Goal: Check status: Check status

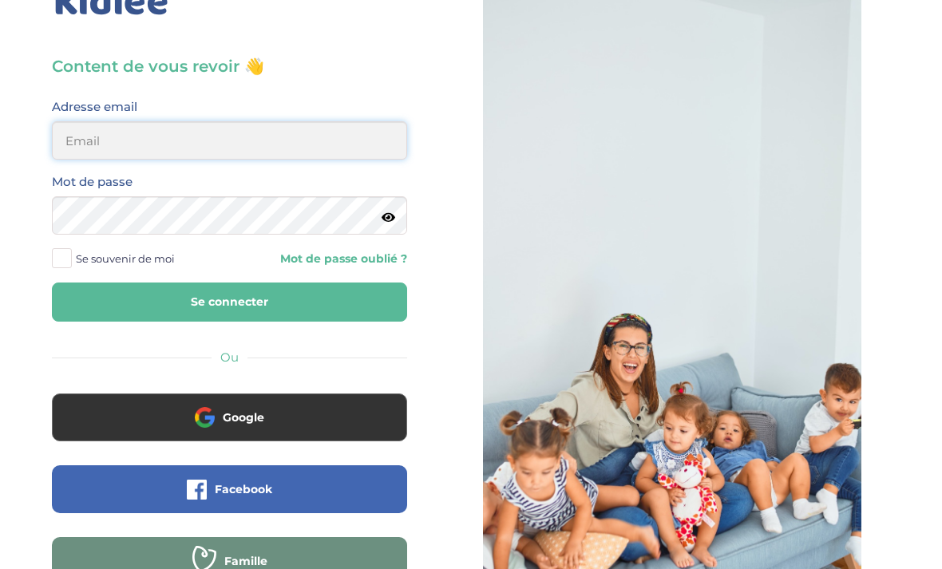
type input "[EMAIL_ADDRESS][DOMAIN_NAME]"
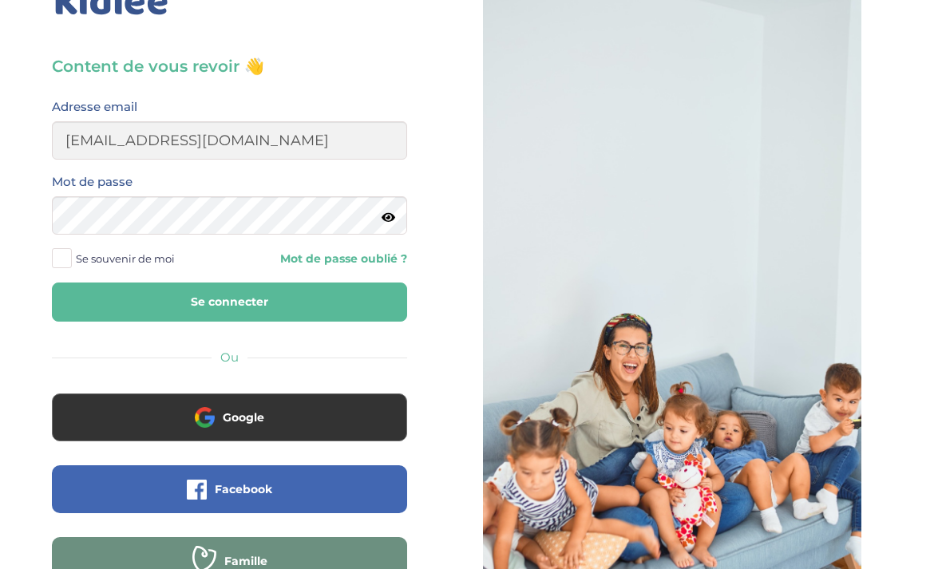
click at [229, 302] on button "Se connecter" at bounding box center [229, 302] width 355 height 39
click at [295, 296] on button "Se connecter" at bounding box center [229, 302] width 355 height 39
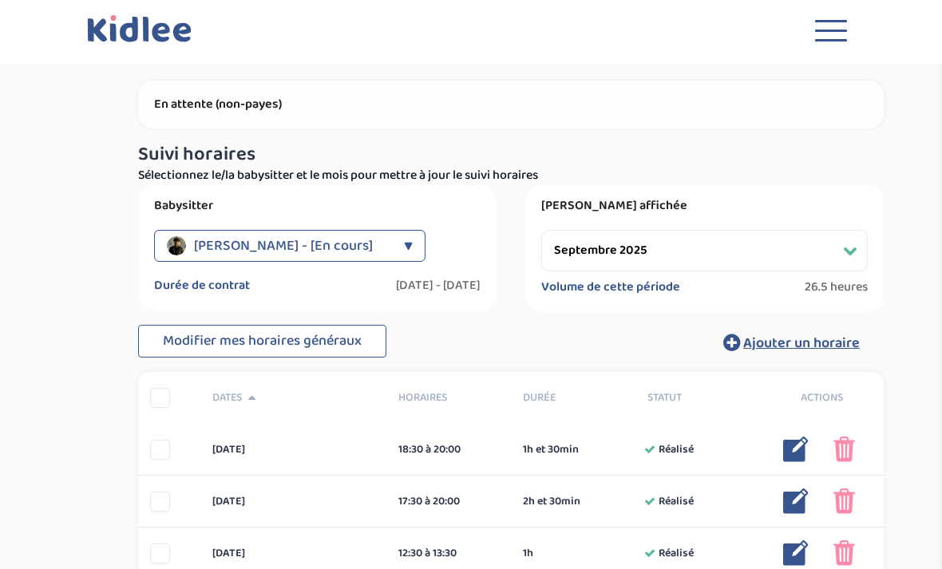
select select "septembre 2025"
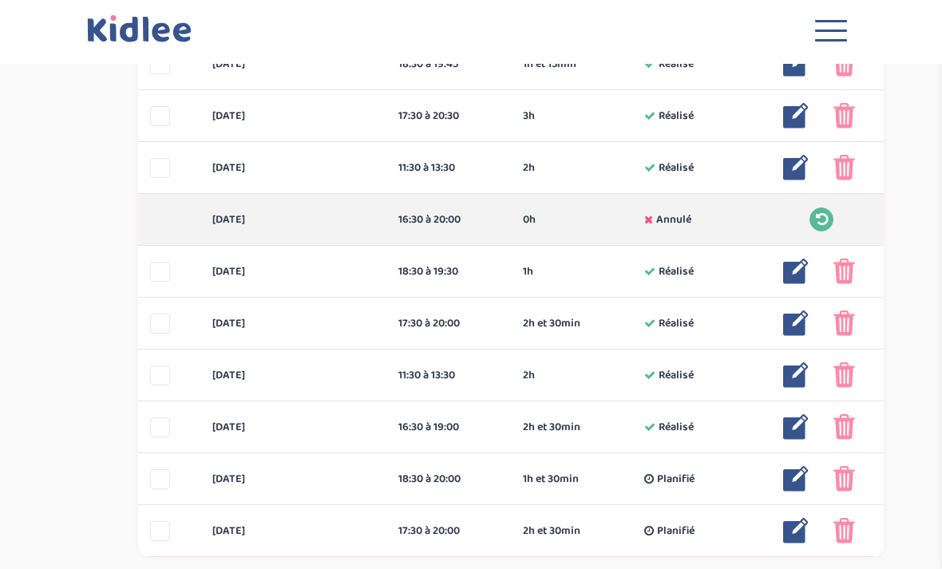
scroll to position [594, 0]
click at [797, 425] on img at bounding box center [796, 426] width 26 height 26
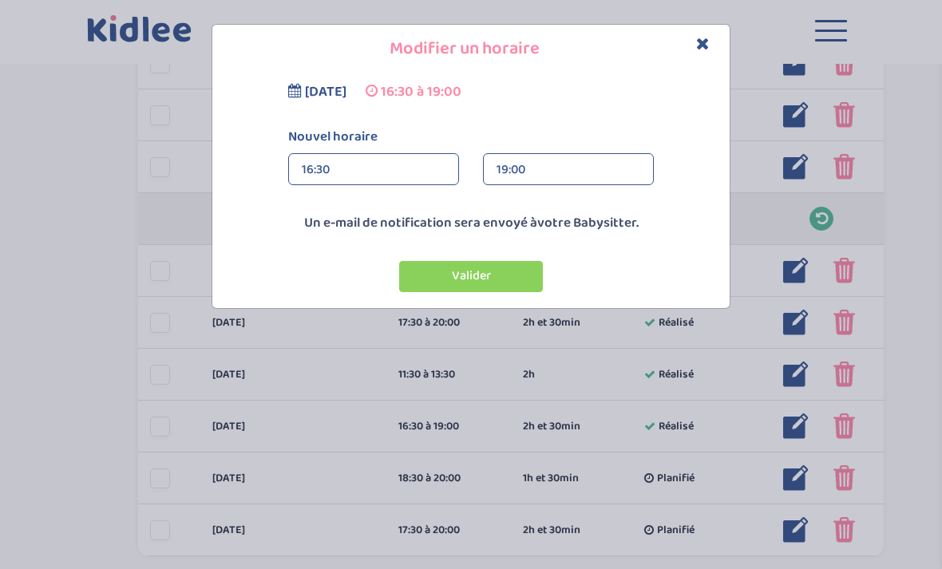
click at [564, 177] on div "19:00" at bounding box center [569, 170] width 144 height 32
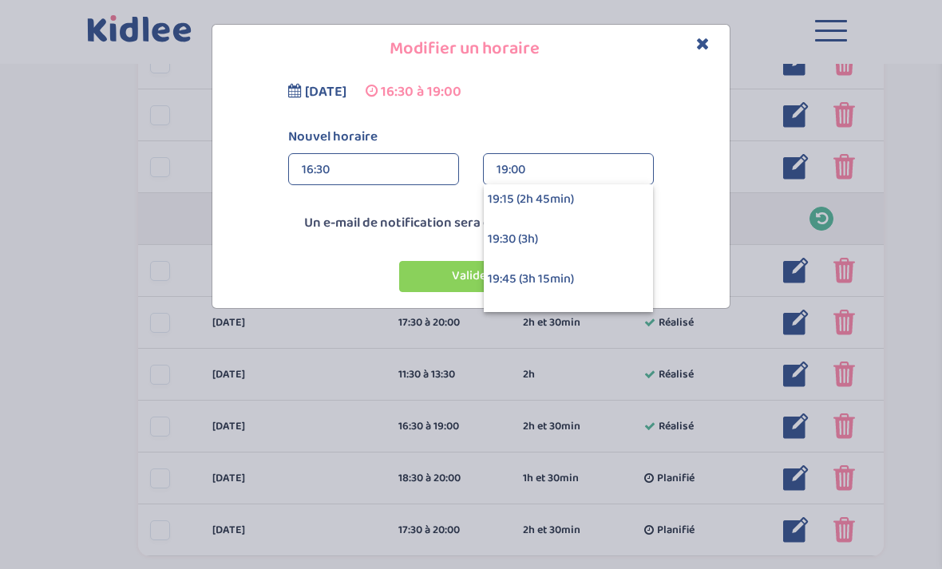
scroll to position [417, 0]
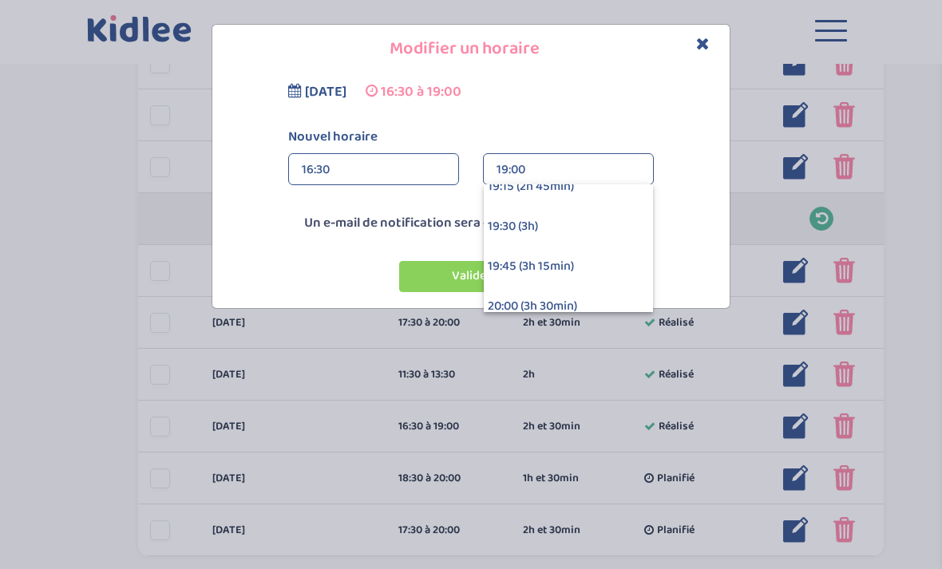
click at [570, 230] on div "19:30 (3h)" at bounding box center [568, 227] width 169 height 40
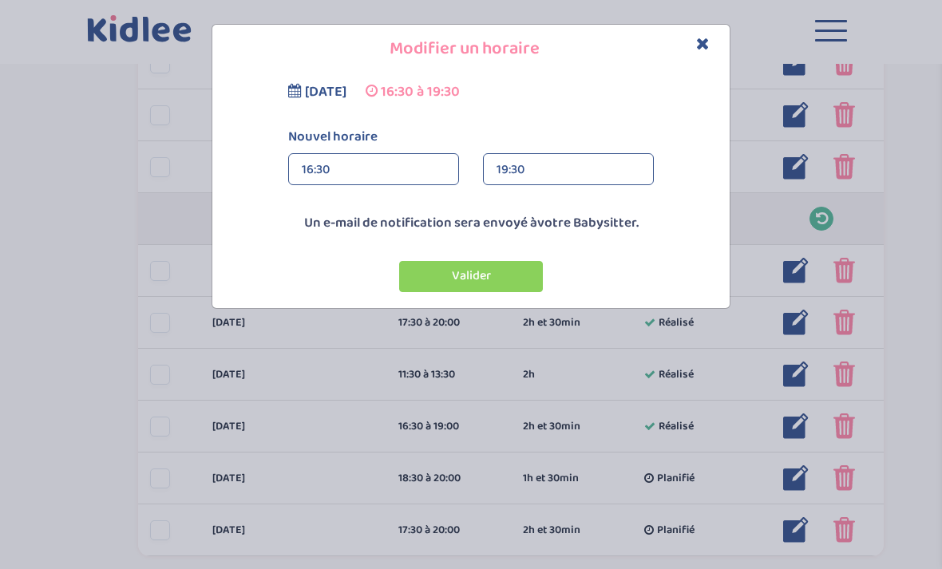
click at [504, 275] on button "Valider" at bounding box center [471, 276] width 144 height 31
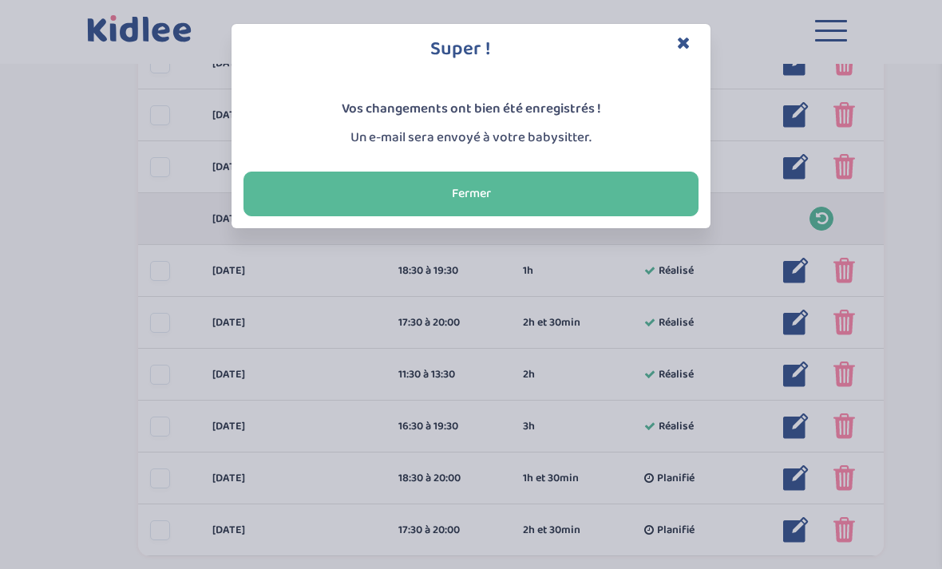
click at [578, 196] on button "Fermer" at bounding box center [470, 194] width 455 height 45
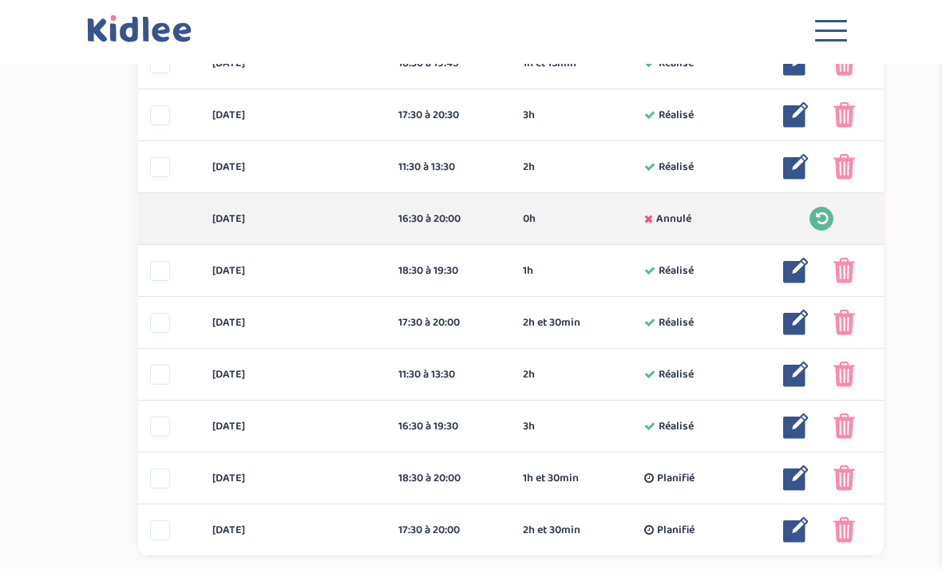
click at [789, 324] on img at bounding box center [796, 323] width 26 height 26
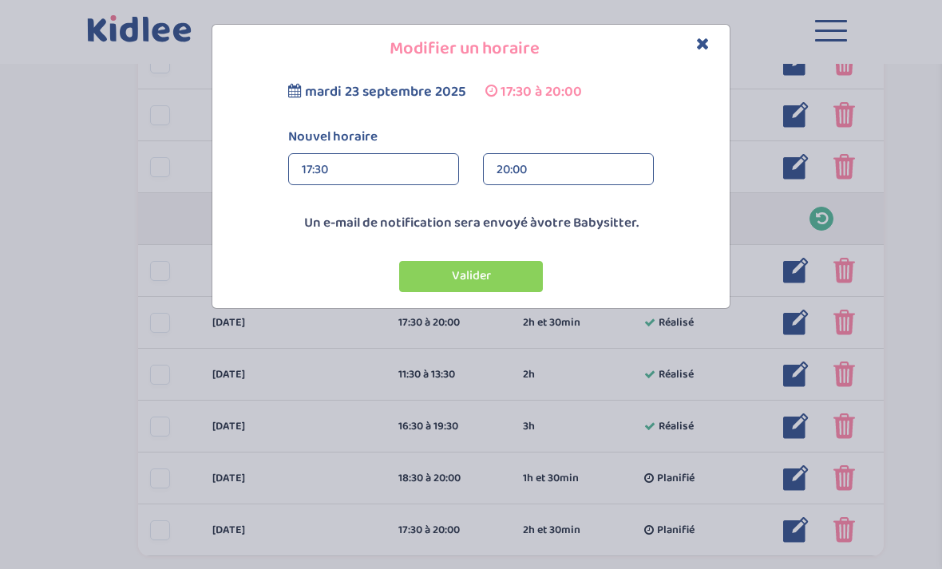
click at [546, 163] on div "20:00" at bounding box center [569, 170] width 144 height 32
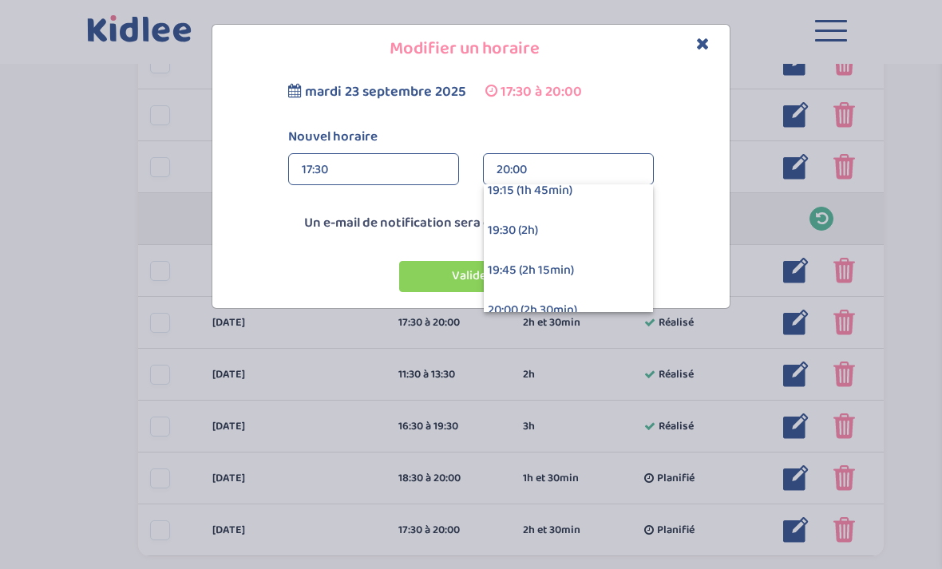
scroll to position [247, 0]
click at [583, 248] on div "19:30 (2h)" at bounding box center [568, 237] width 169 height 40
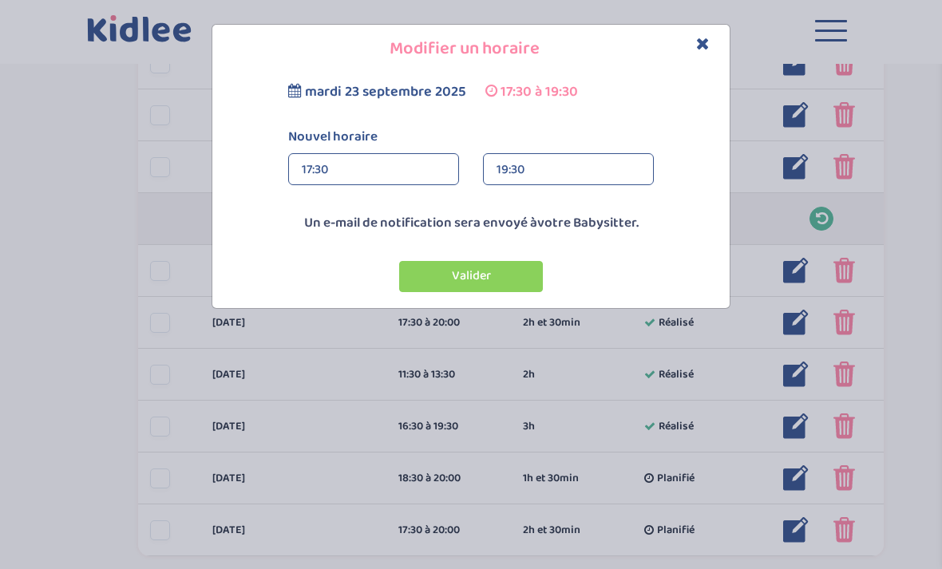
click at [509, 283] on button "Valider" at bounding box center [471, 276] width 144 height 31
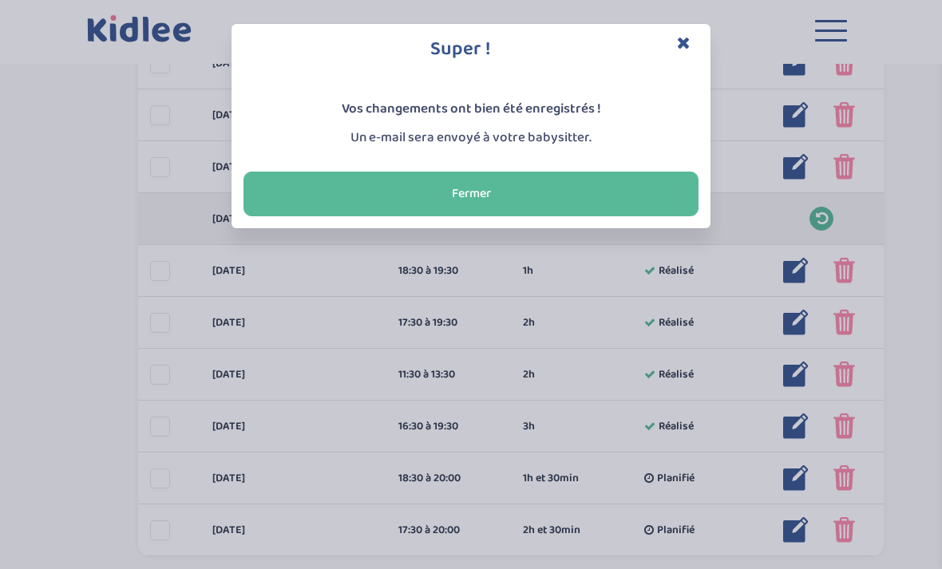
click at [560, 198] on button "Fermer" at bounding box center [470, 194] width 455 height 45
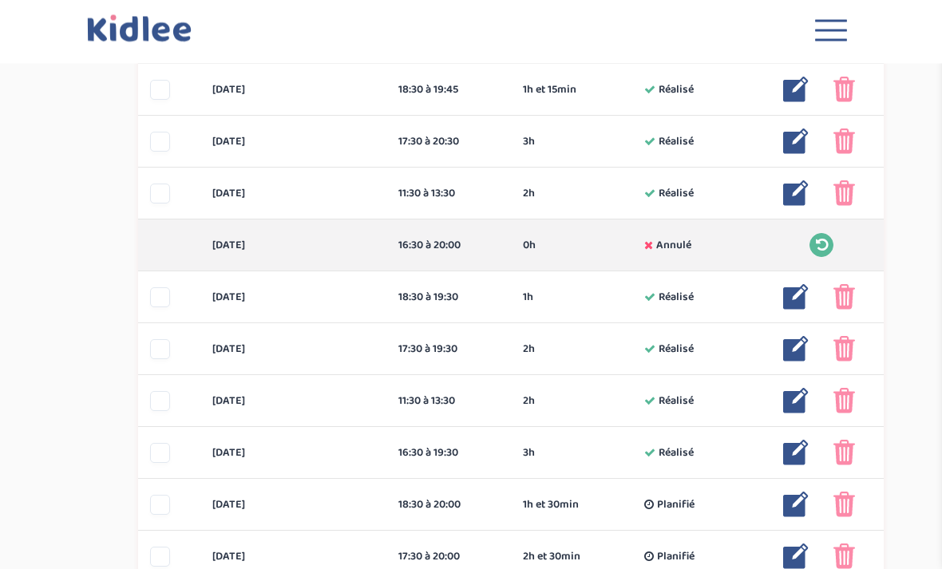
scroll to position [594, 0]
